Goal: Task Accomplishment & Management: Complete application form

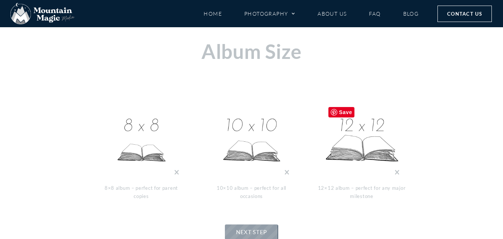
scroll to position [238, 0]
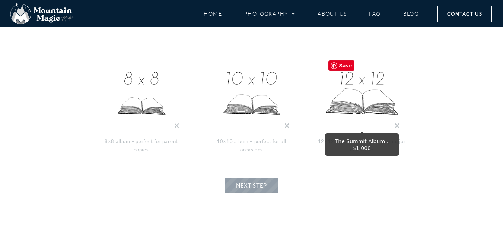
click at [361, 88] on img at bounding box center [362, 94] width 74 height 74
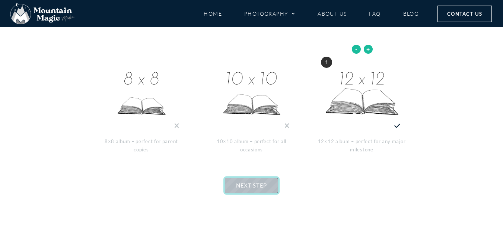
click at [254, 186] on span "NEXT STEP" at bounding box center [251, 185] width 31 height 7
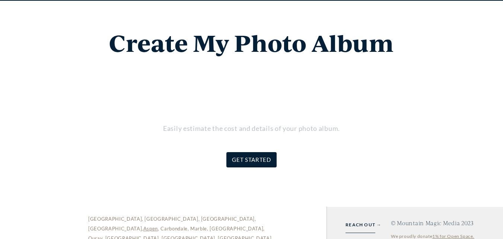
scroll to position [37, 0]
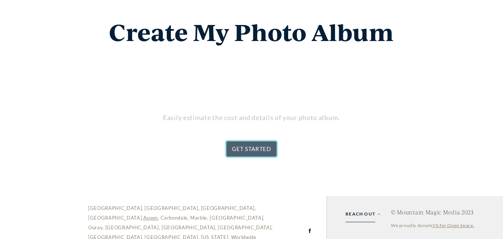
click at [254, 149] on link "GET STARTED" at bounding box center [251, 148] width 50 height 15
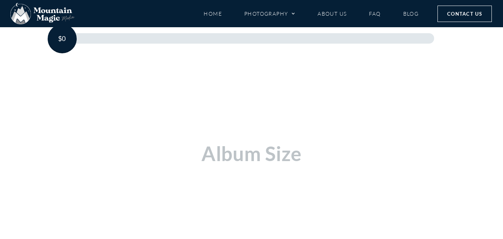
scroll to position [163, 0]
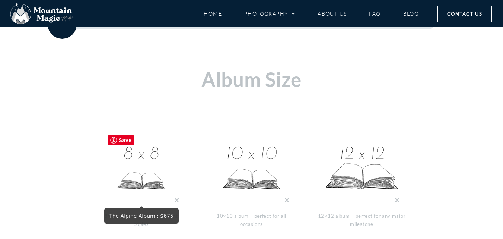
click at [151, 170] on img at bounding box center [141, 168] width 74 height 74
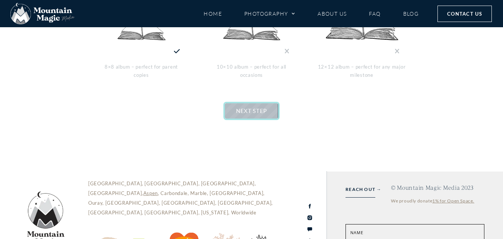
click at [252, 109] on span "NEXT STEP" at bounding box center [251, 110] width 31 height 7
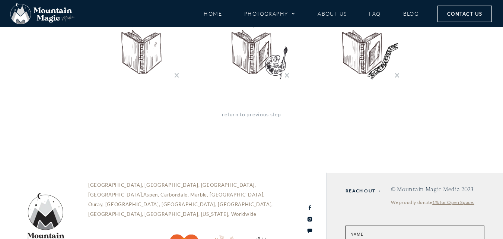
scroll to position [275, 0]
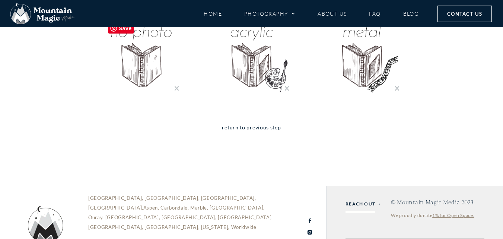
click at [148, 66] on img "No Photo Cover : $0" at bounding box center [141, 56] width 74 height 74
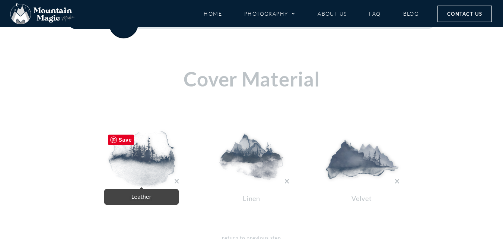
scroll to position [163, 0]
click at [143, 147] on img at bounding box center [141, 159] width 74 height 56
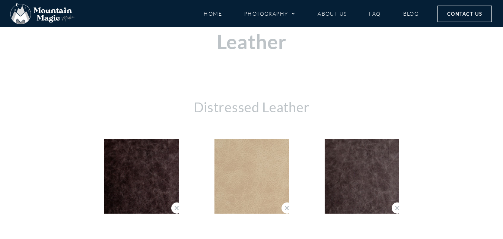
scroll to position [201, 0]
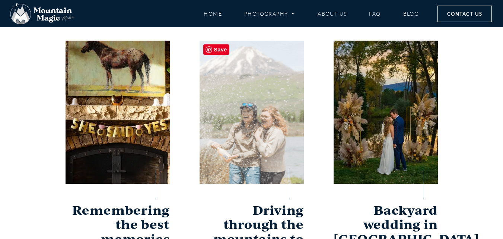
scroll to position [37, 0]
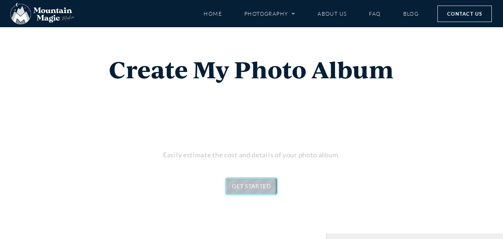
click at [244, 191] on link "GET STARTED" at bounding box center [251, 185] width 50 height 15
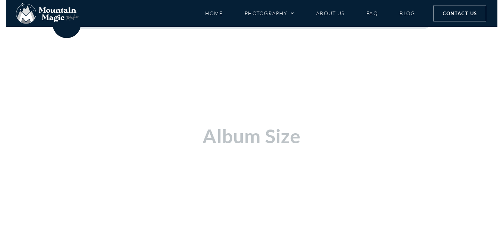
scroll to position [163, 0]
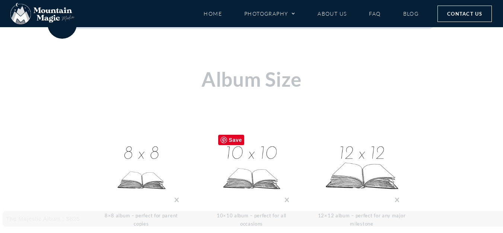
click at [242, 179] on img at bounding box center [251, 168] width 74 height 74
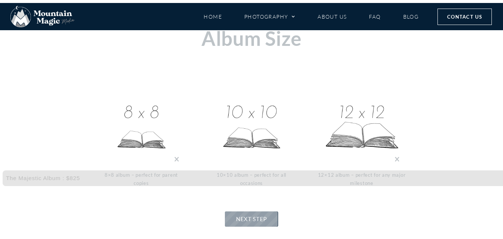
scroll to position [275, 0]
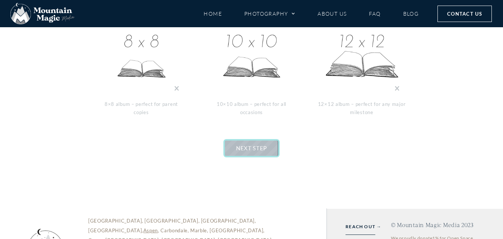
click at [256, 150] on span "NEXT STEP" at bounding box center [251, 147] width 31 height 7
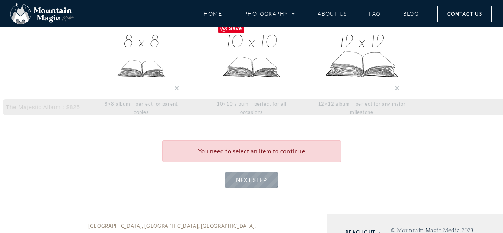
click at [269, 38] on img at bounding box center [251, 56] width 74 height 74
click at [154, 70] on img at bounding box center [141, 56] width 74 height 74
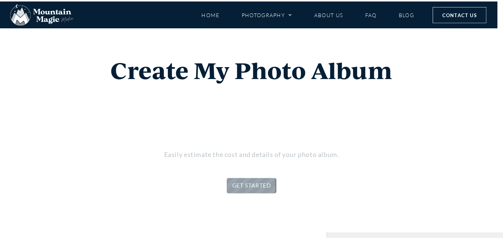
scroll to position [102, 0]
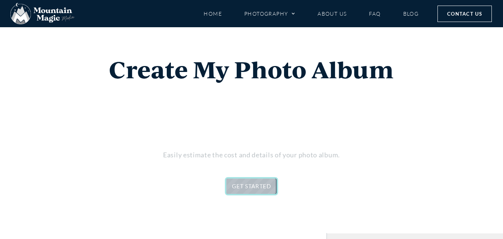
click at [262, 191] on link "GET STARTED" at bounding box center [251, 185] width 50 height 15
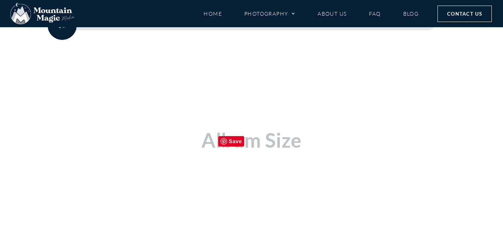
scroll to position [163, 0]
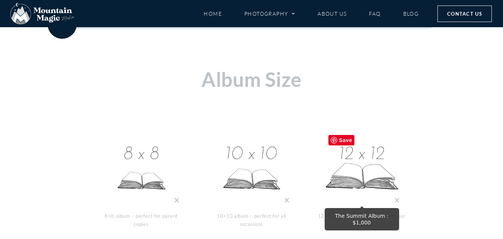
click at [371, 154] on img at bounding box center [362, 168] width 74 height 74
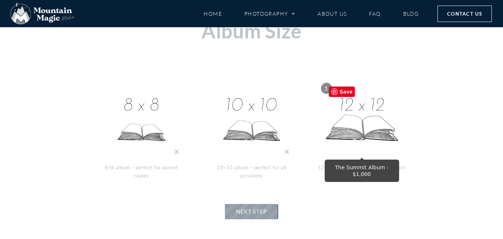
scroll to position [275, 0]
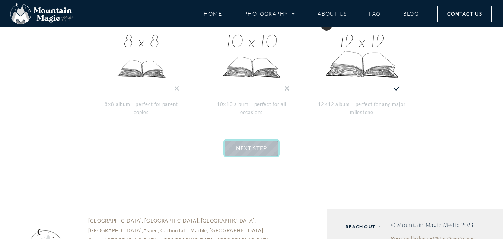
click at [246, 151] on link "NEXT STEP" at bounding box center [251, 147] width 53 height 15
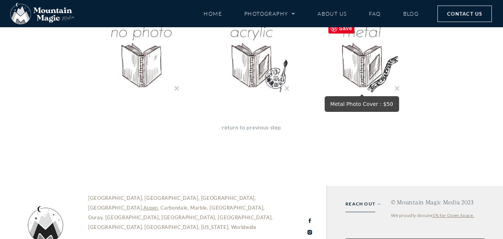
click at [361, 66] on img "Metal Photo Cover : $50" at bounding box center [362, 56] width 74 height 74
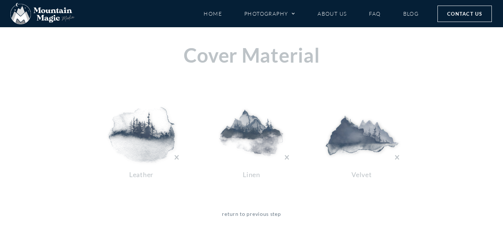
scroll to position [201, 0]
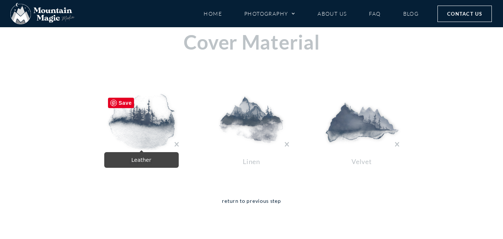
click at [130, 128] on img at bounding box center [141, 122] width 74 height 56
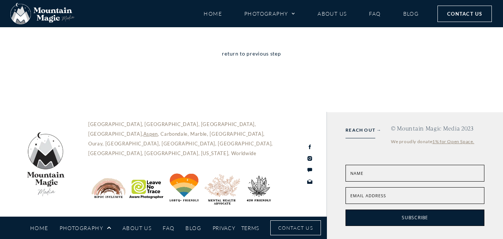
scroll to position [1931, 0]
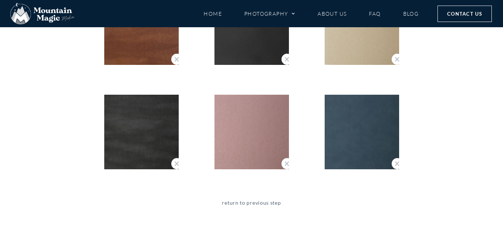
click at [262, 202] on link "return to previous step" at bounding box center [251, 207] width 59 height 19
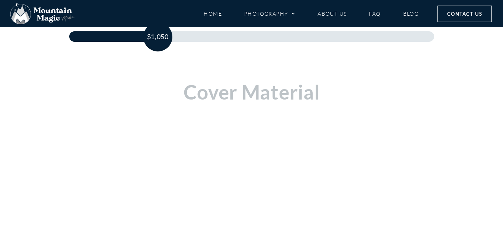
scroll to position [186, 0]
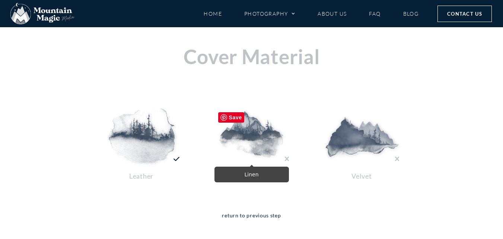
click at [236, 130] on img at bounding box center [251, 136] width 74 height 56
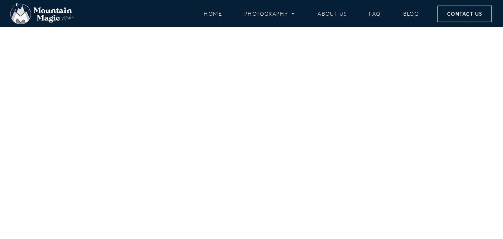
scroll to position [238, 0]
